Goal: Task Accomplishment & Management: Manage account settings

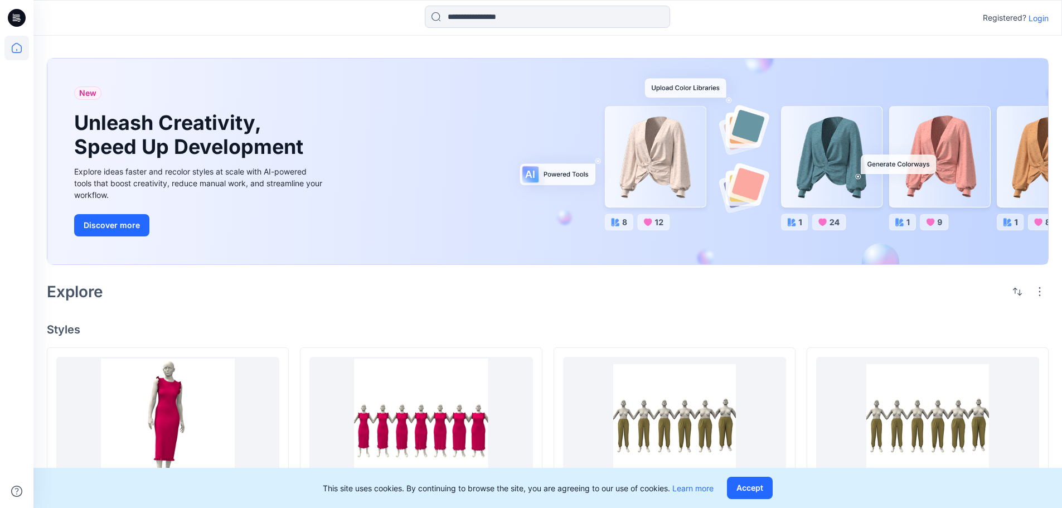
click at [1034, 20] on p "Login" at bounding box center [1039, 18] width 20 height 12
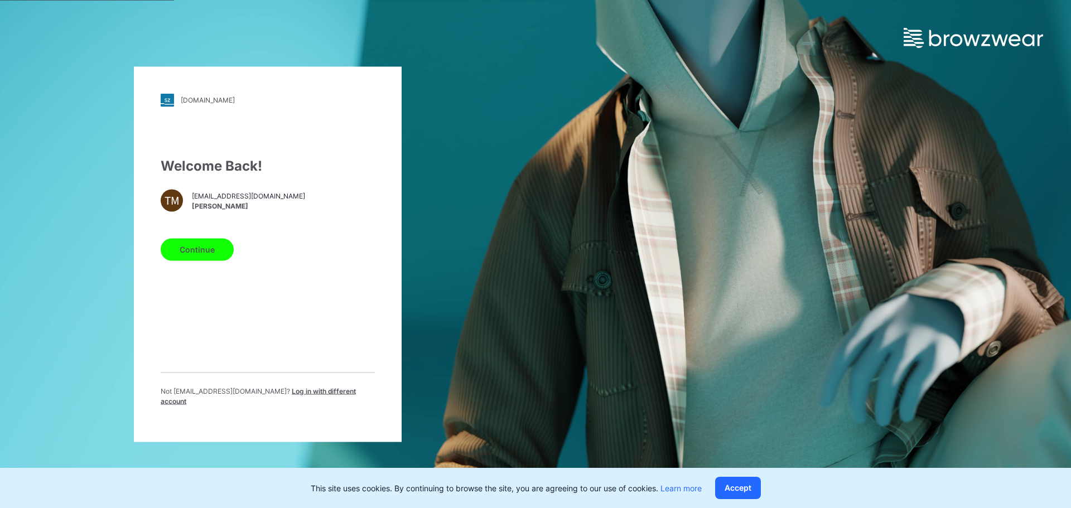
click at [215, 260] on button "Continue" at bounding box center [197, 249] width 73 height 22
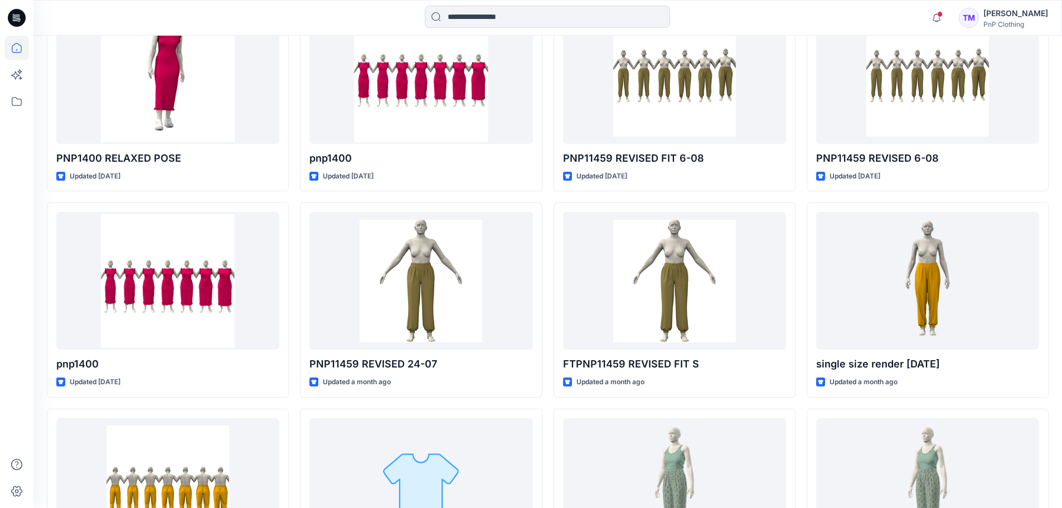
scroll to position [389, 0]
